Goal: Task Accomplishment & Management: Complete application form

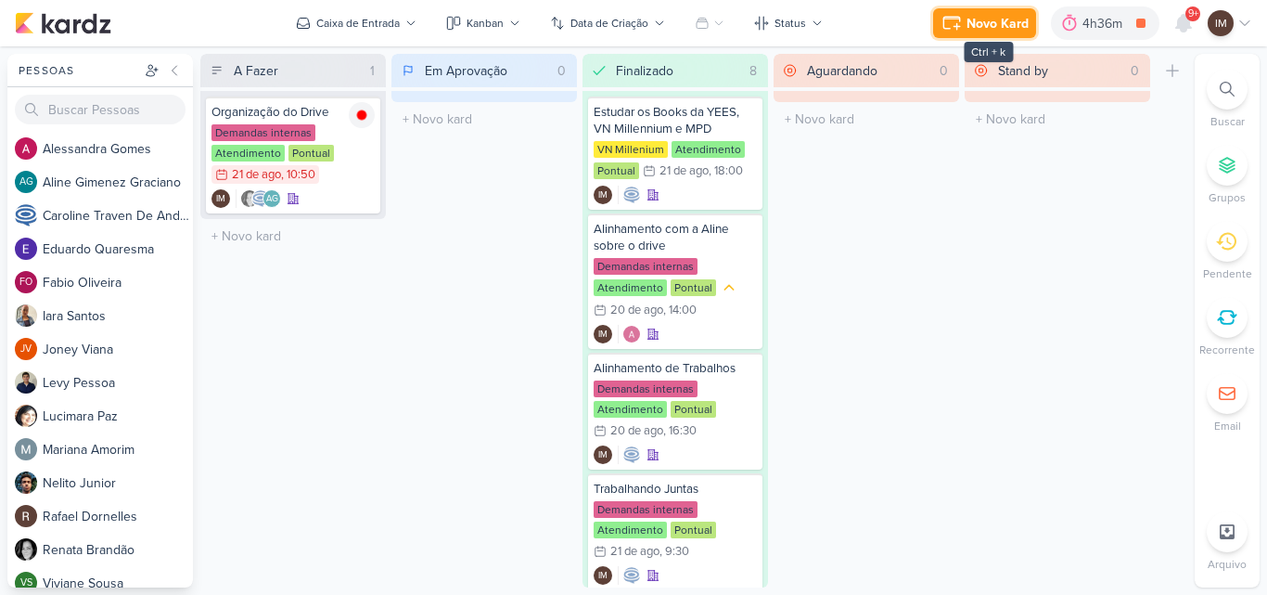
click at [996, 28] on div "Novo Kard" at bounding box center [998, 23] width 62 height 19
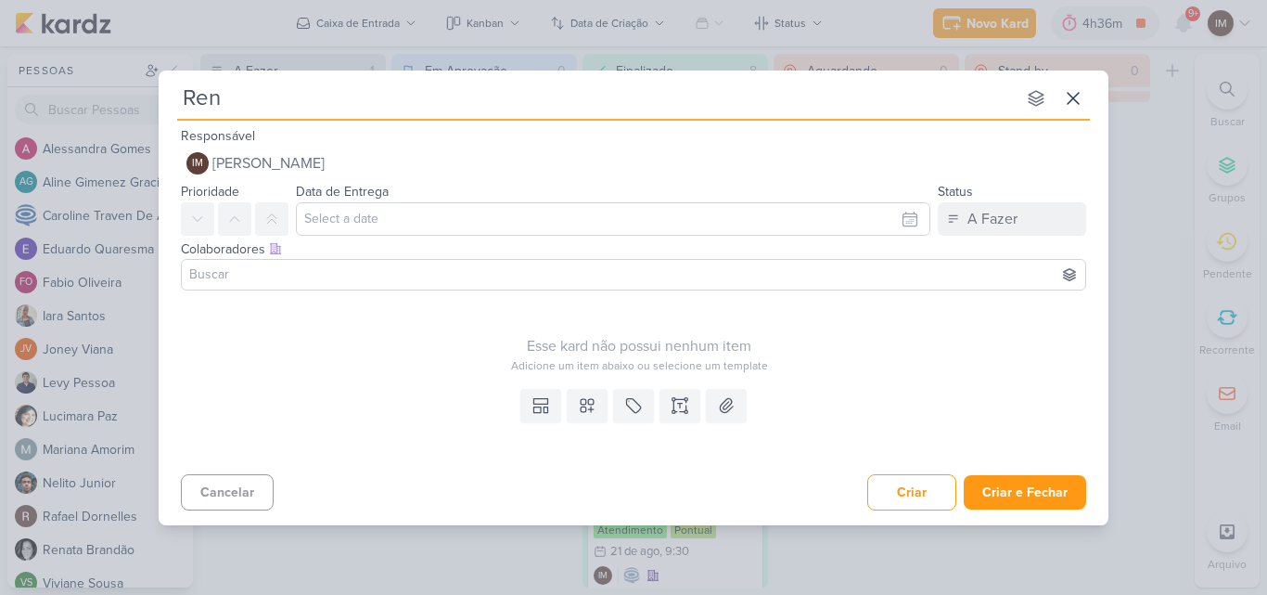
type input "Re"
type input "Reuni"
type input "Reuni'"
type input "Reuni"
type input "Reuniao"
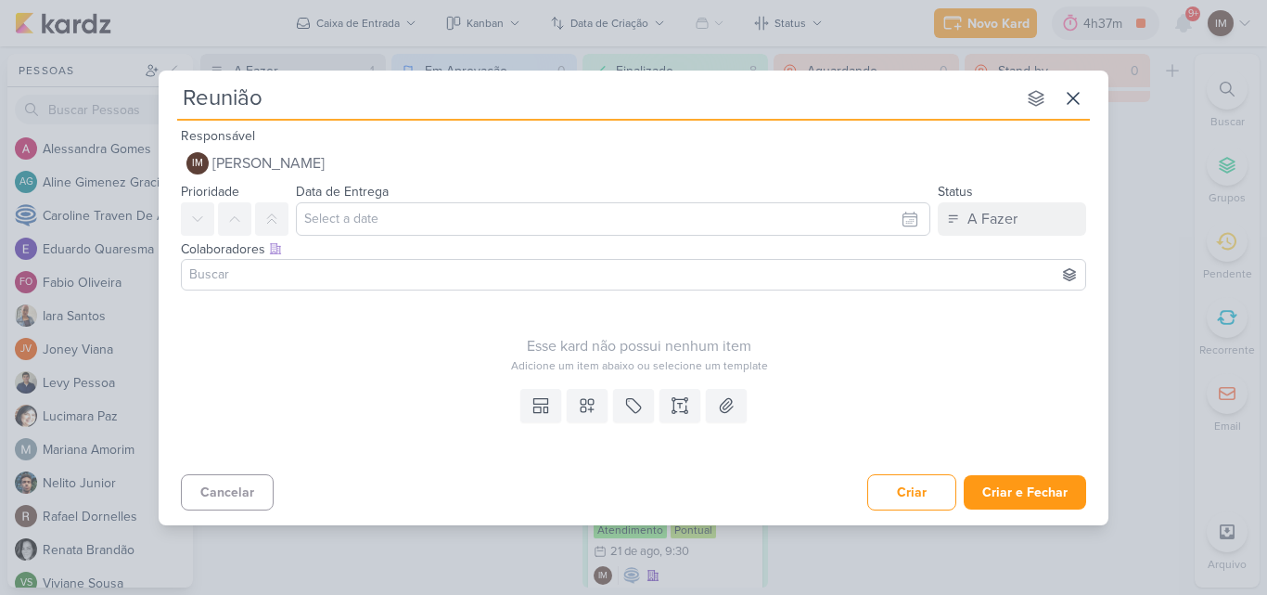
type input "Reunião C"
type input "Reunião Cury"
click at [357, 211] on input "text" at bounding box center [613, 218] width 635 height 33
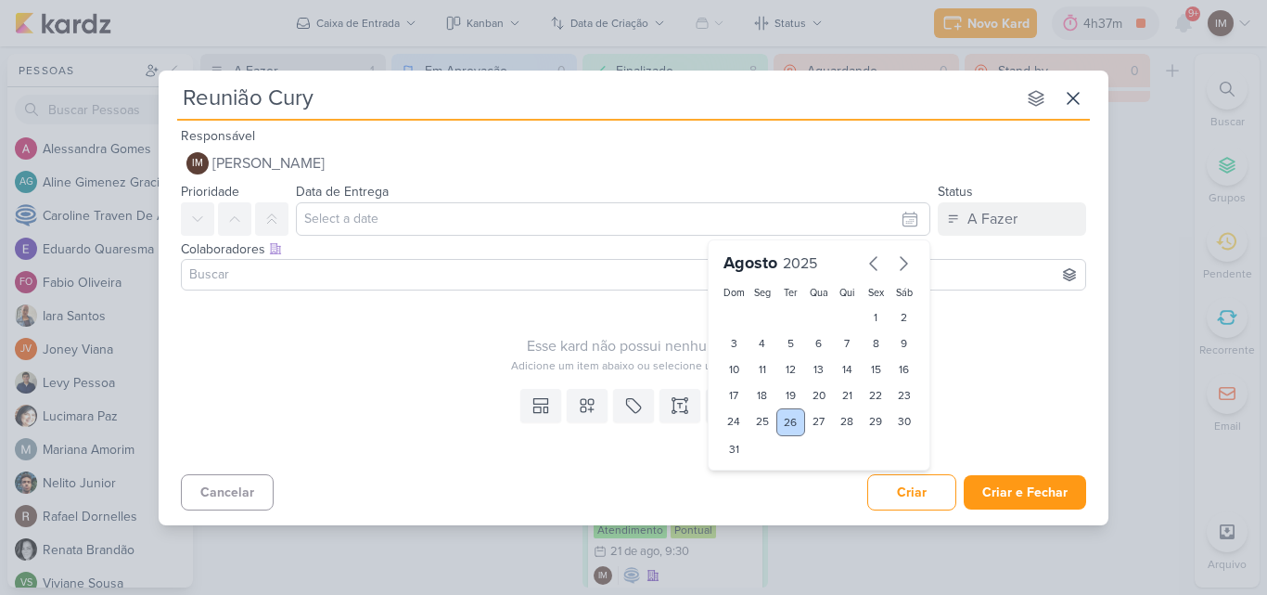
click at [794, 424] on div "26" at bounding box center [791, 422] width 29 height 28
type input "[DATE] 23:59"
click at [763, 478] on select "00 01 02 03 04 05 06 07 08 09 10 11 12 13 14 15 16 17 18 19 20 21 22 23" at bounding box center [763, 480] width 26 height 22
select select "14"
click at [750, 469] on select "00 01 02 03 04 05 06 07 08 09 10 11 12 13 14 15 16 17 18 19 20 21 22 23" at bounding box center [763, 480] width 26 height 22
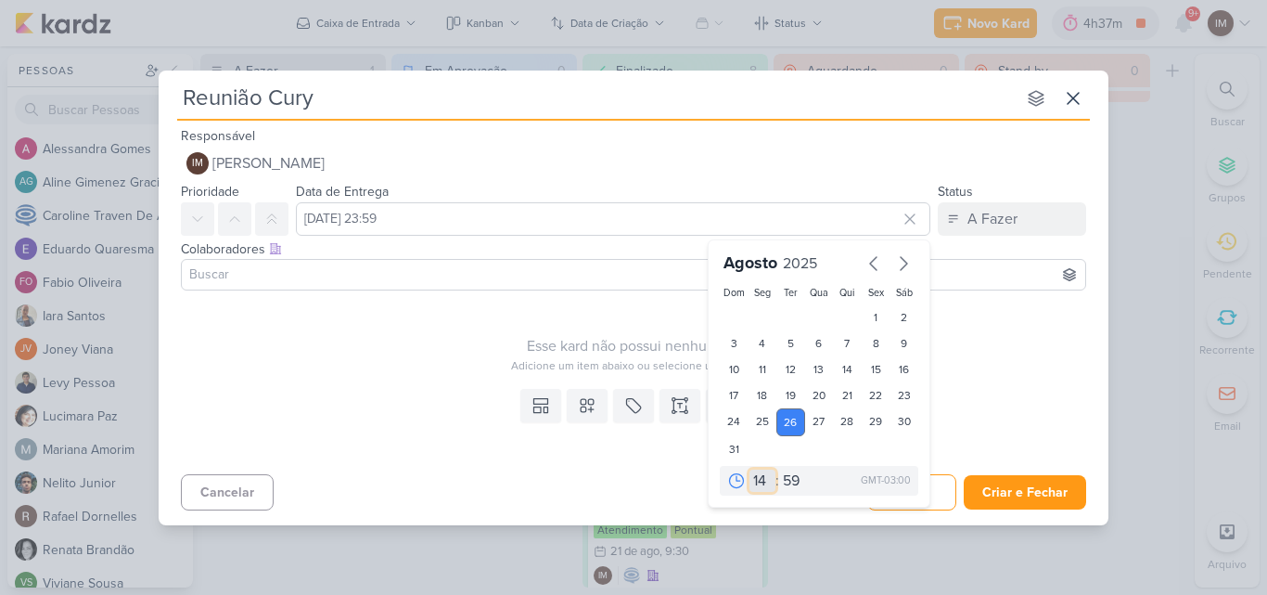
type input "[DATE] 14:59"
click at [789, 474] on select "00 05 10 15 20 25 30 35 40 45 50 55 59" at bounding box center [792, 480] width 26 height 22
select select "0"
click at [779, 469] on select "00 05 10 15 20 25 30 35 40 45 50 55 59" at bounding box center [792, 480] width 26 height 22
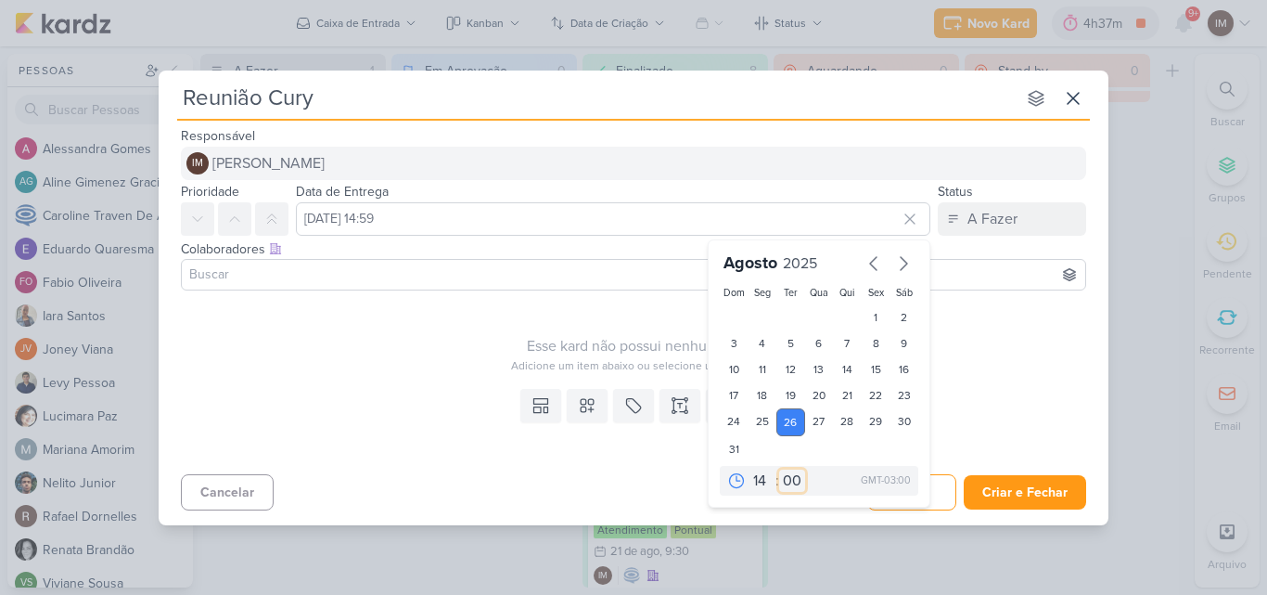
type input "[DATE] 14:00"
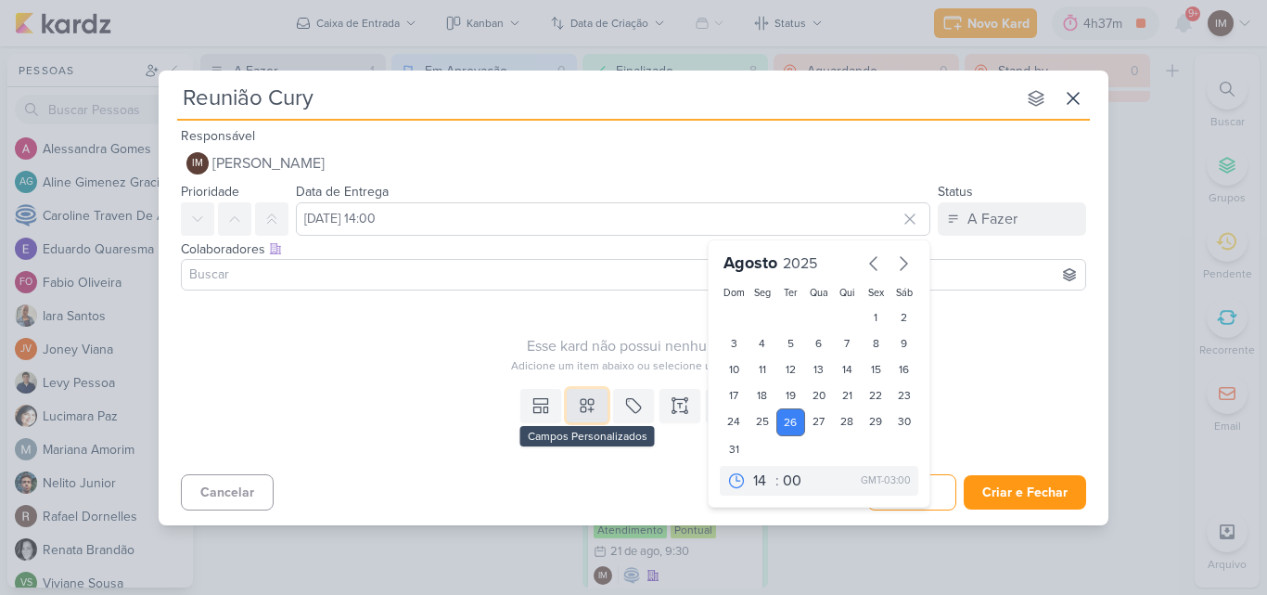
click at [586, 406] on icon at bounding box center [587, 405] width 19 height 19
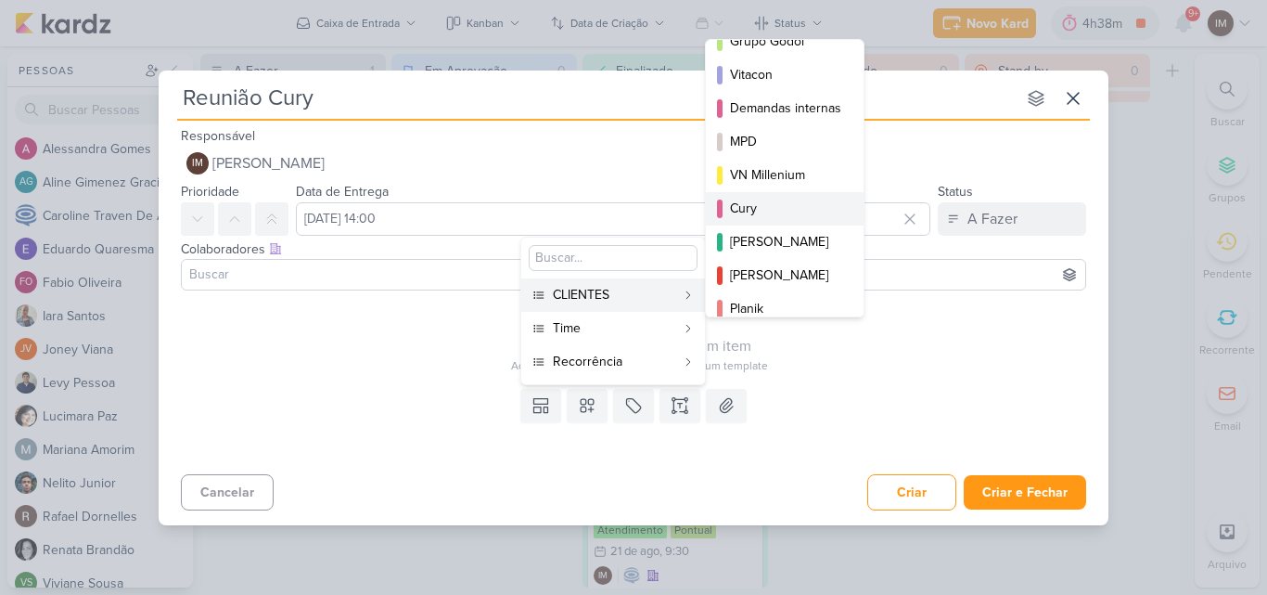
scroll to position [135, 0]
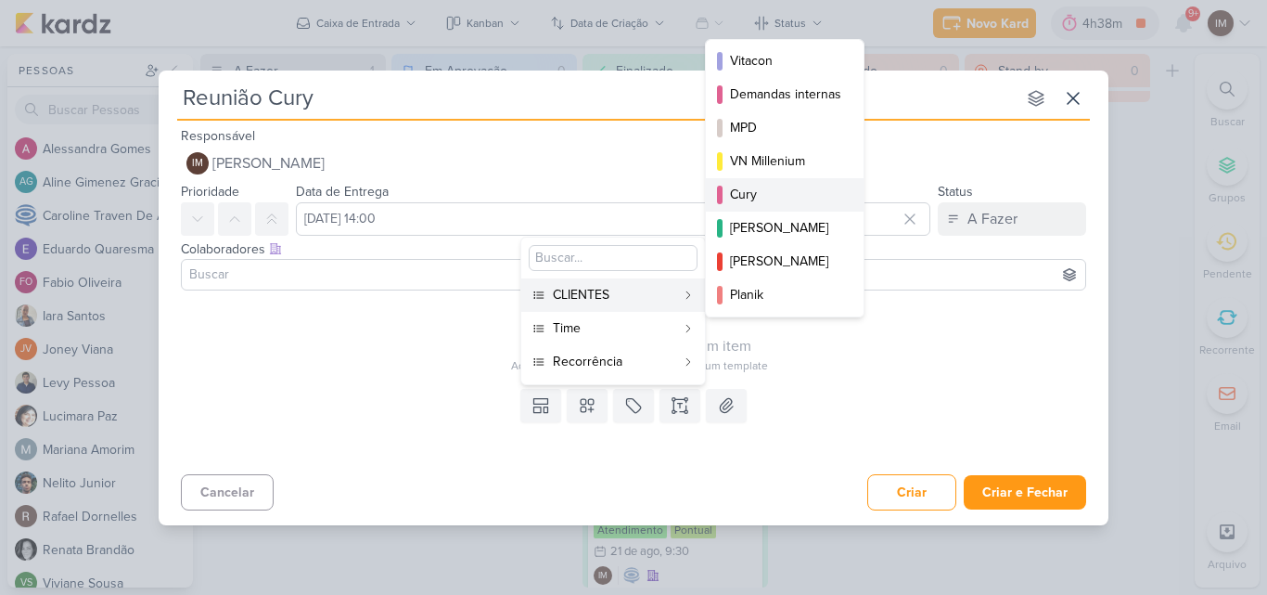
click at [802, 191] on div "Cury" at bounding box center [785, 194] width 111 height 19
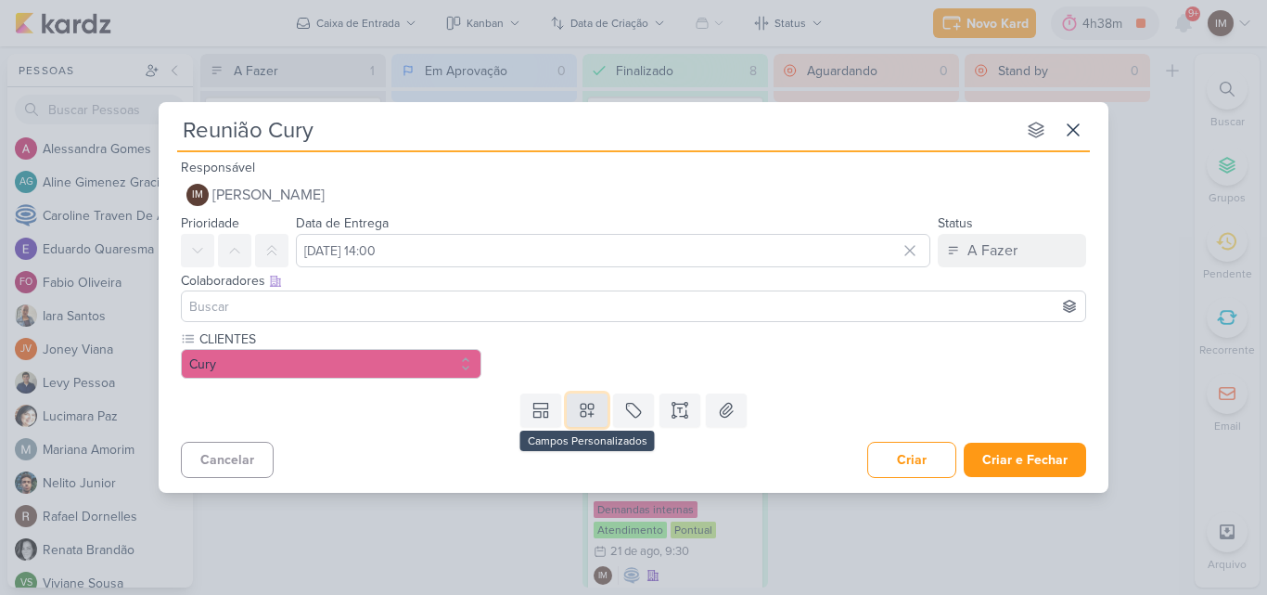
click at [590, 415] on icon at bounding box center [587, 410] width 19 height 19
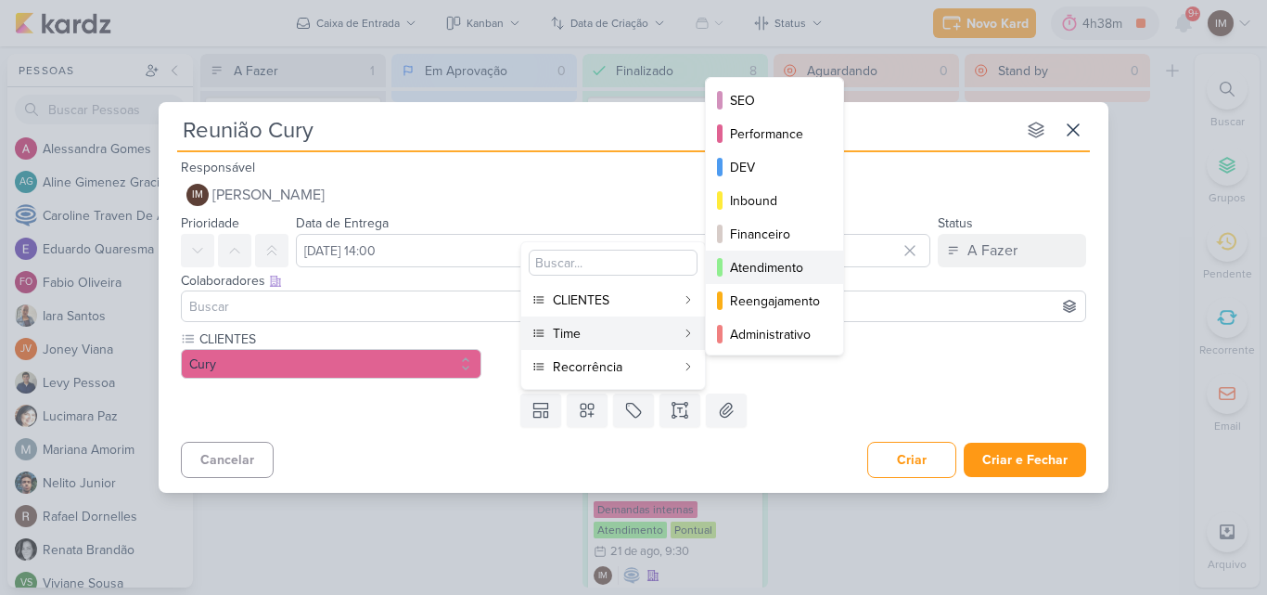
click at [758, 258] on div "Atendimento" at bounding box center [775, 267] width 91 height 19
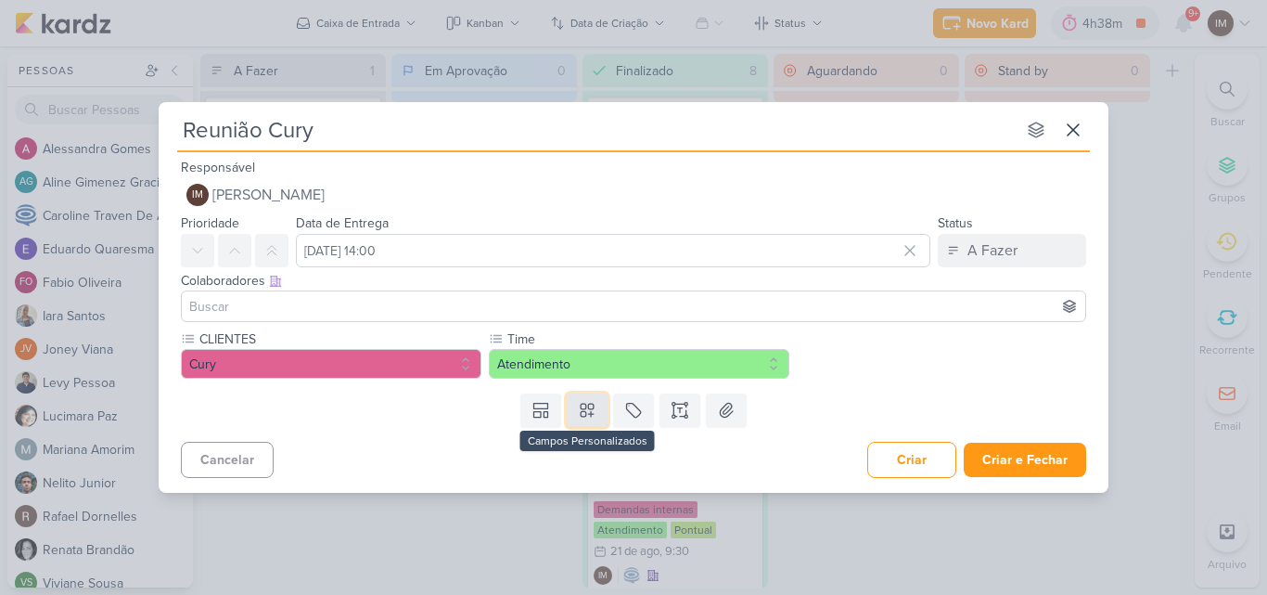
click at [585, 403] on icon at bounding box center [587, 410] width 19 height 19
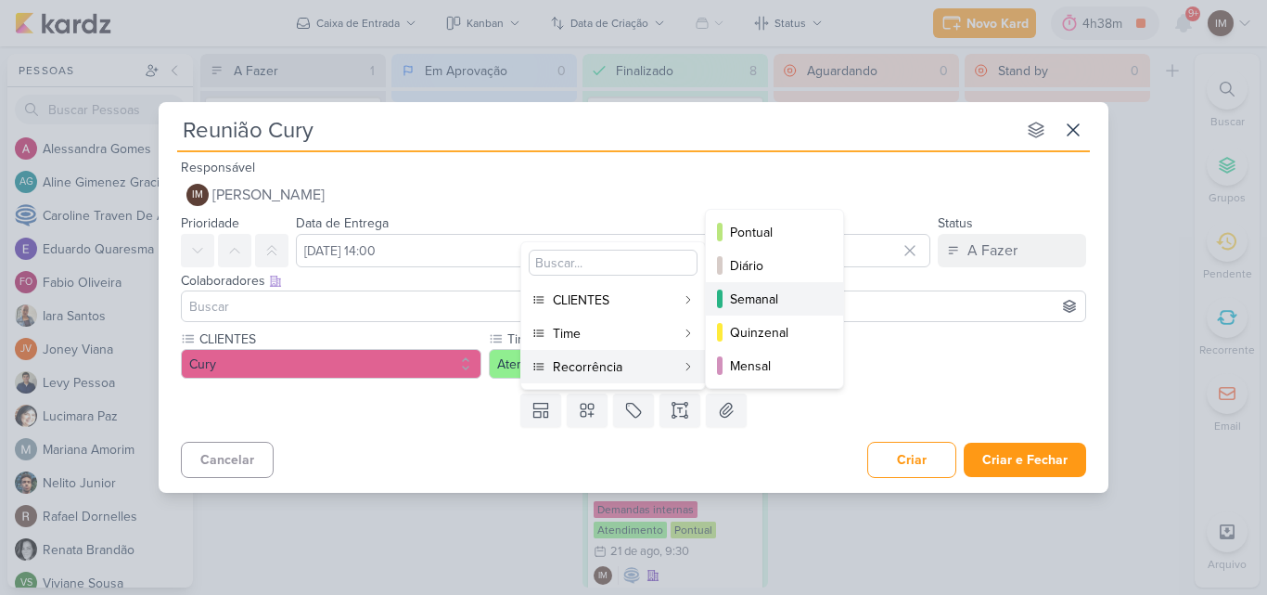
click at [739, 297] on div "Semanal" at bounding box center [775, 298] width 91 height 19
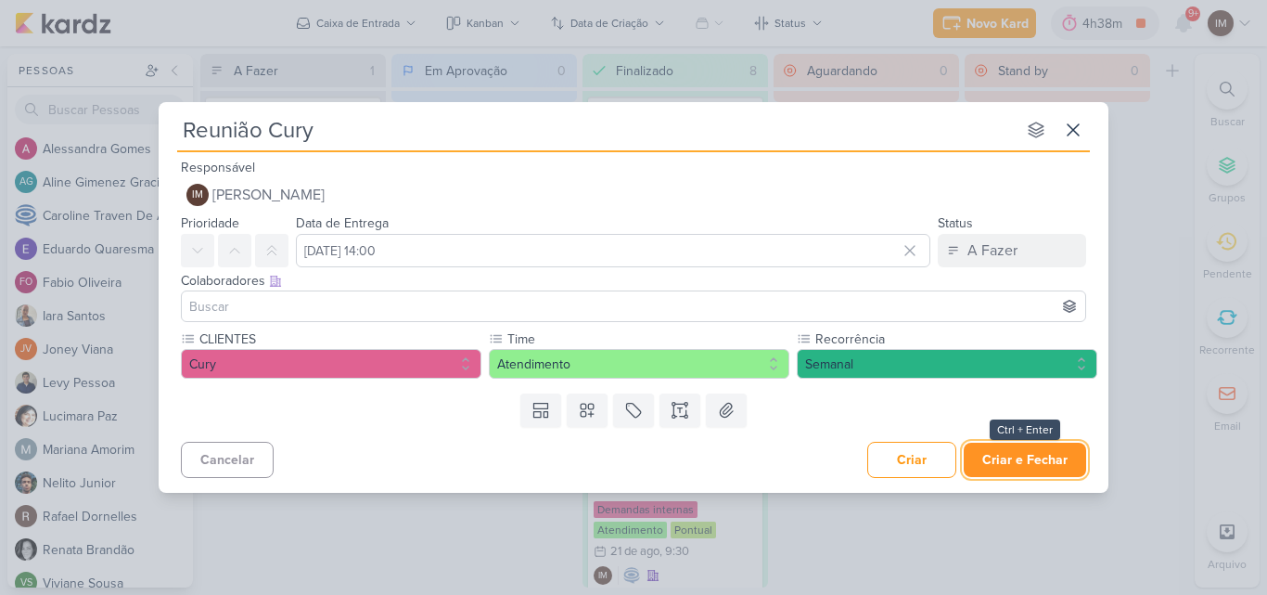
click at [1001, 456] on button "Criar e Fechar" at bounding box center [1025, 460] width 122 height 34
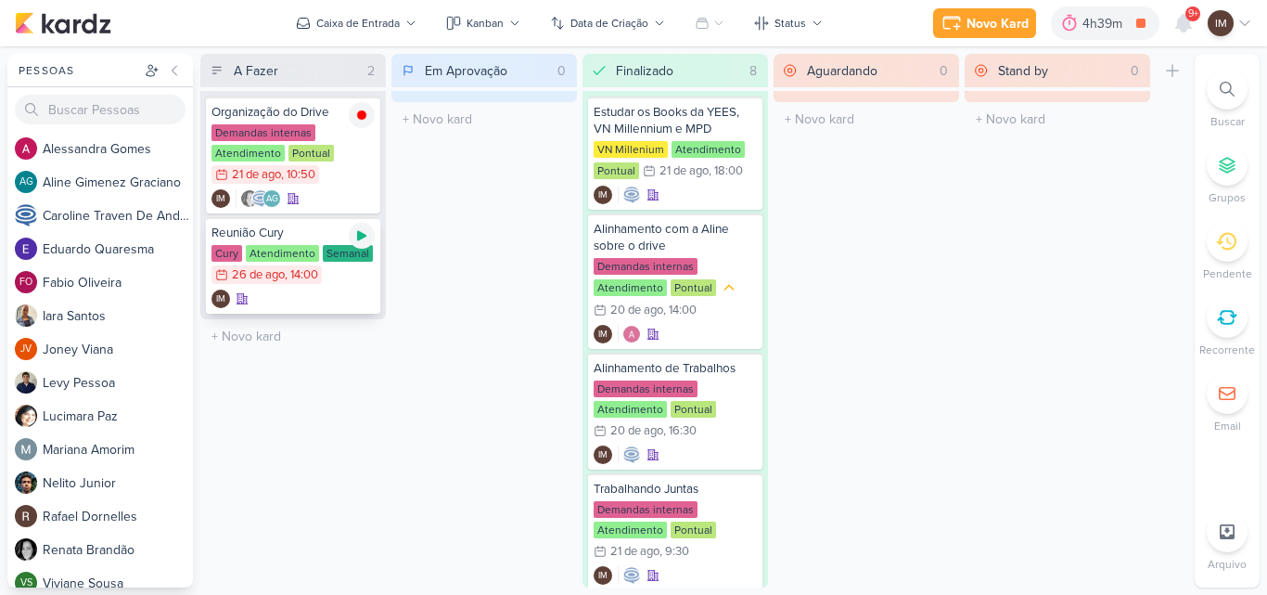
click at [360, 231] on icon at bounding box center [361, 235] width 15 height 15
click at [343, 302] on div "IM" at bounding box center [293, 298] width 163 height 19
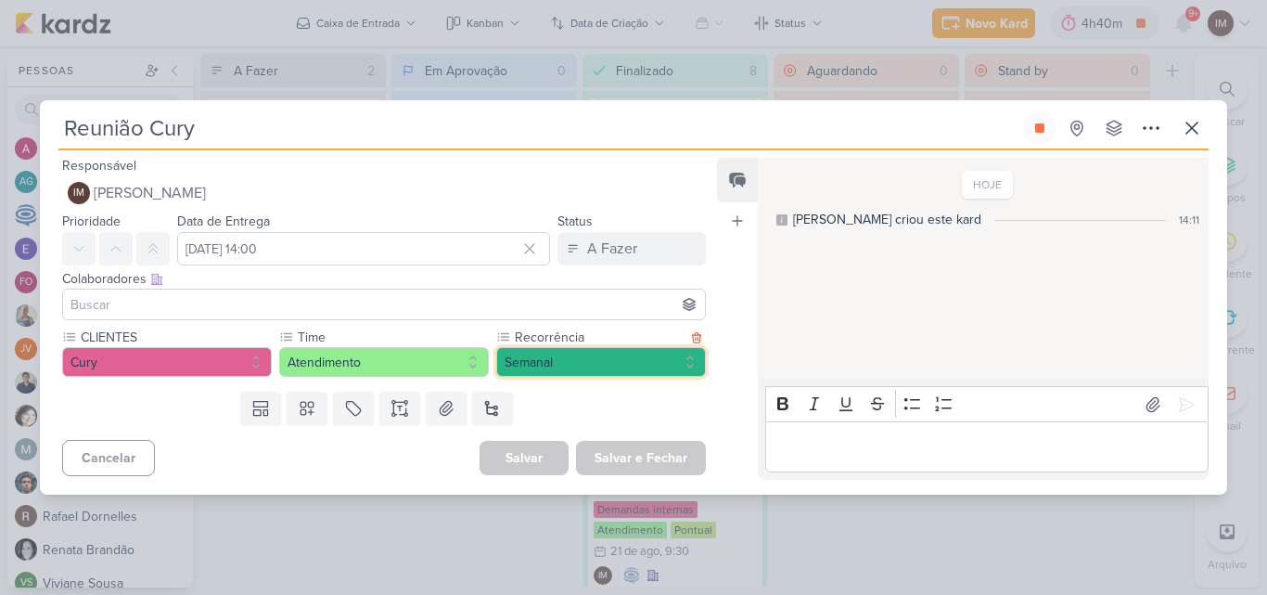
click at [526, 357] on button "Semanal" at bounding box center [601, 362] width 210 height 30
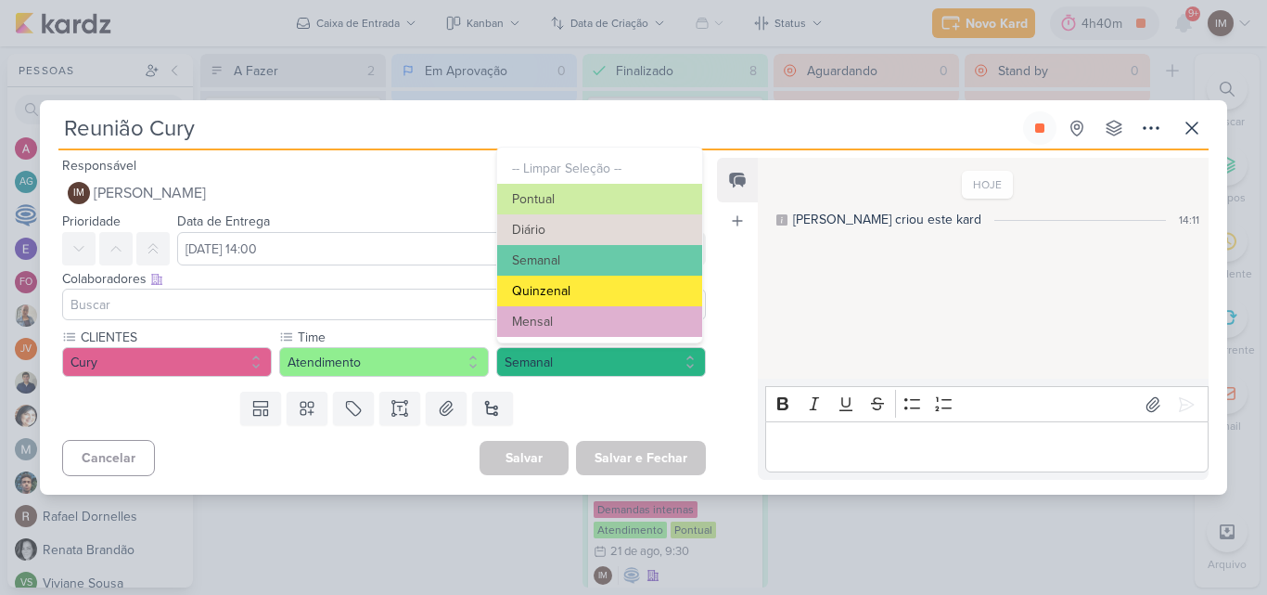
click at [546, 294] on button "Quinzenal" at bounding box center [599, 291] width 205 height 31
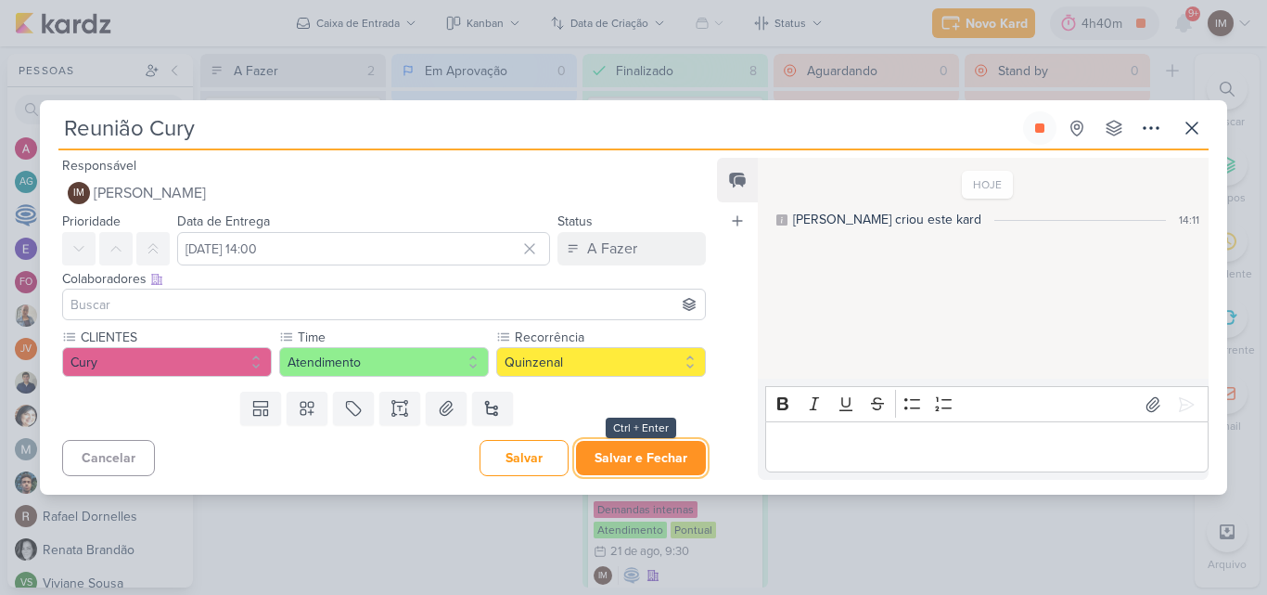
click at [597, 465] on button "Salvar e Fechar" at bounding box center [641, 458] width 130 height 34
